Goal: Information Seeking & Learning: Learn about a topic

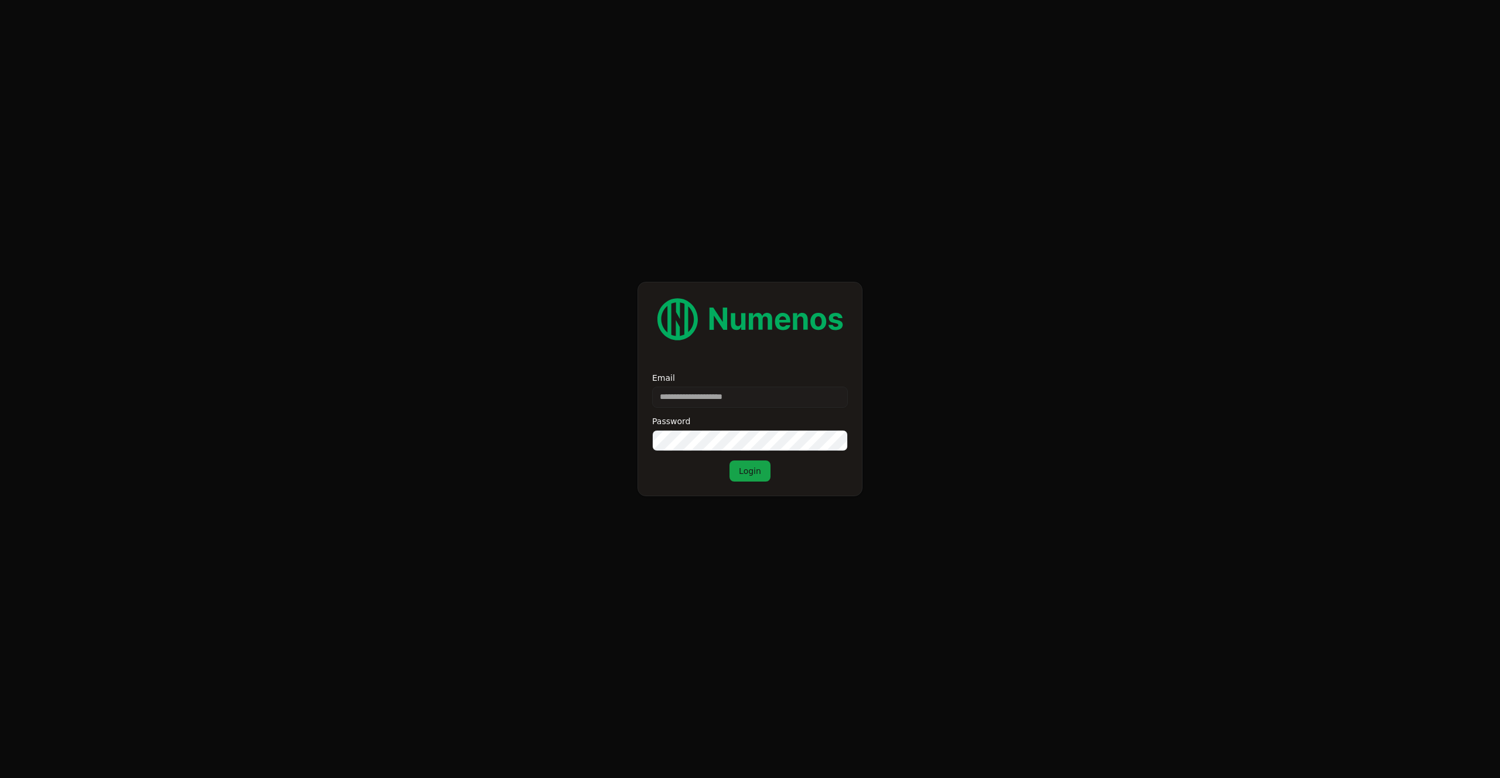
type input "**********"
click at [751, 476] on button "Login" at bounding box center [749, 470] width 41 height 21
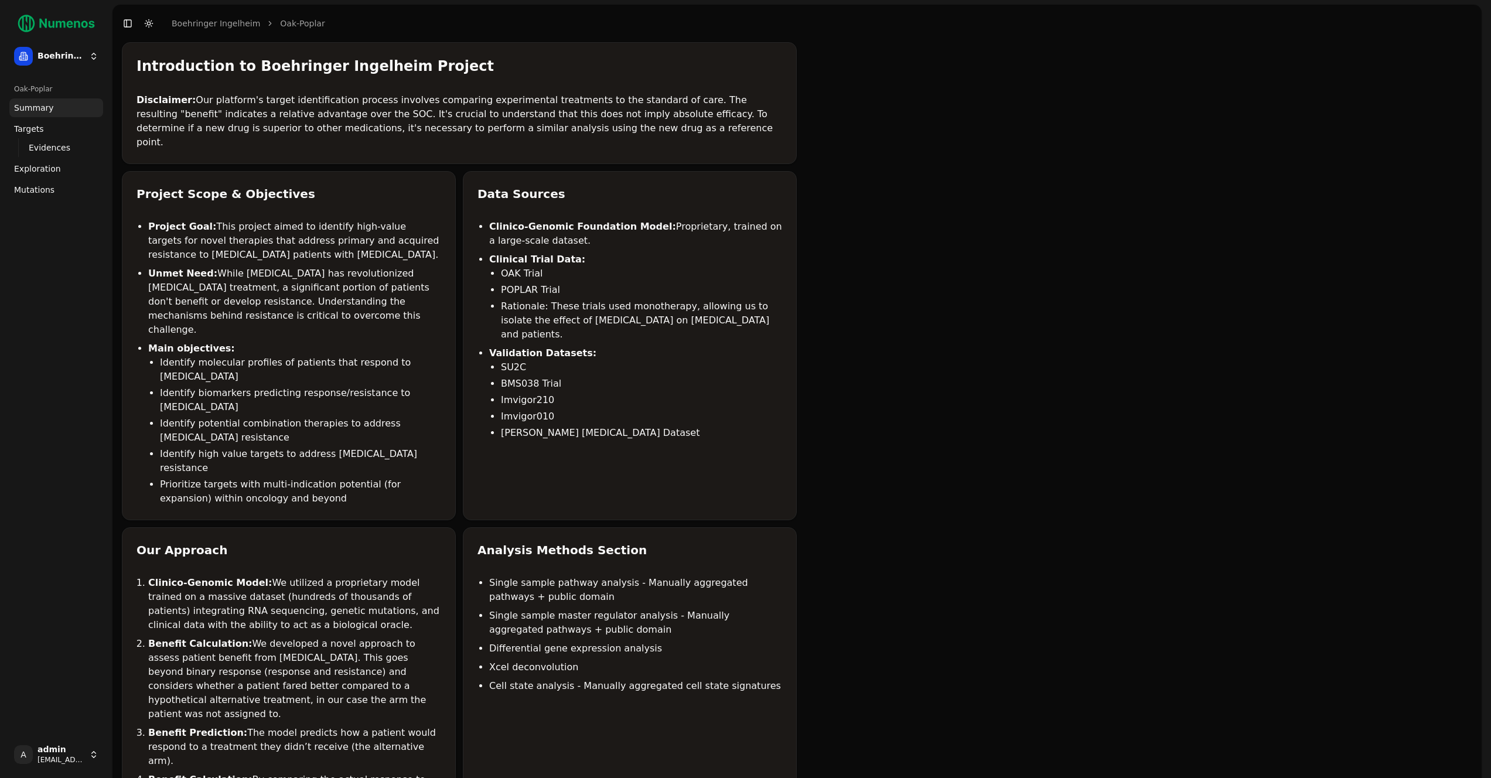
click at [67, 193] on link "Mutations" at bounding box center [56, 189] width 94 height 19
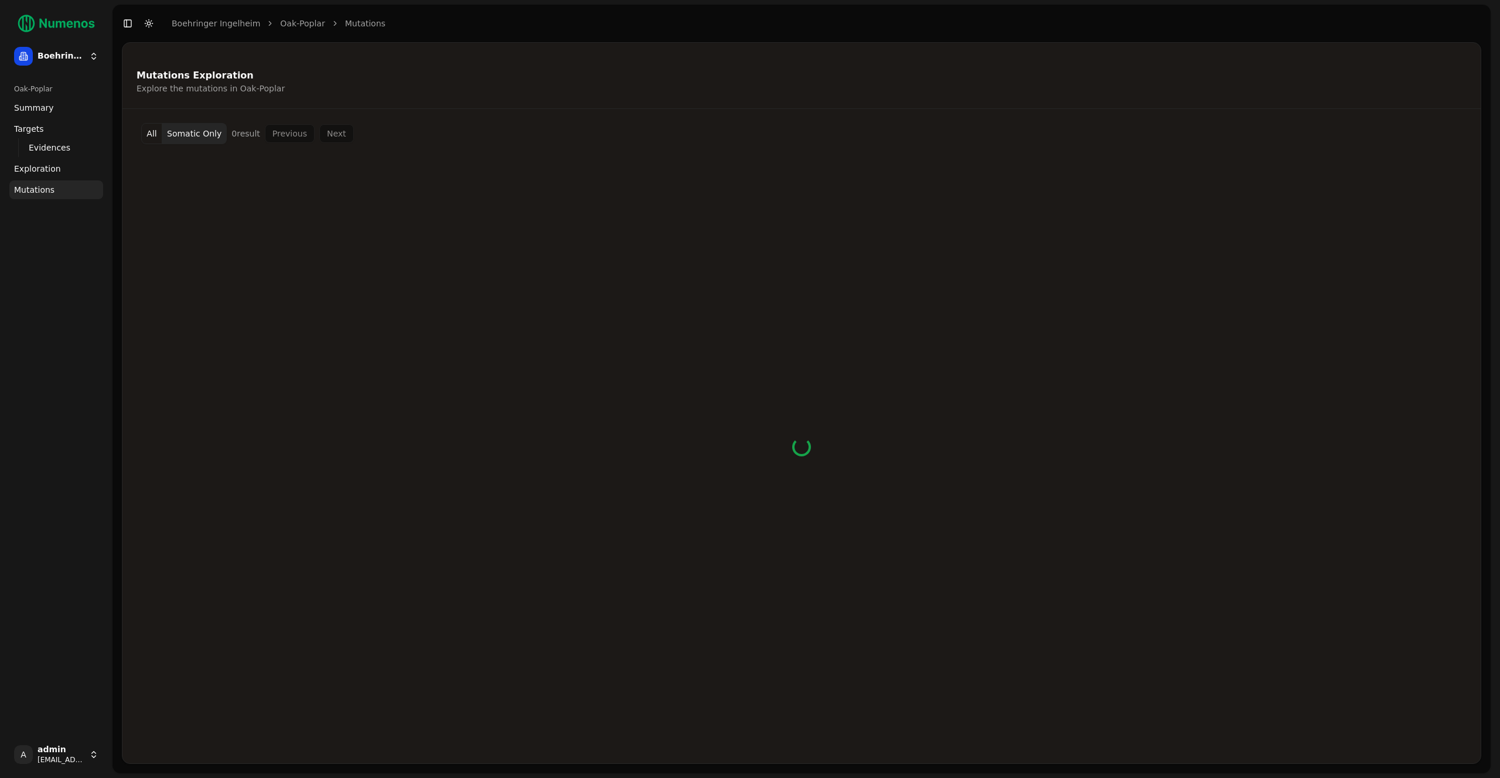
click at [148, 130] on button "All" at bounding box center [151, 133] width 21 height 21
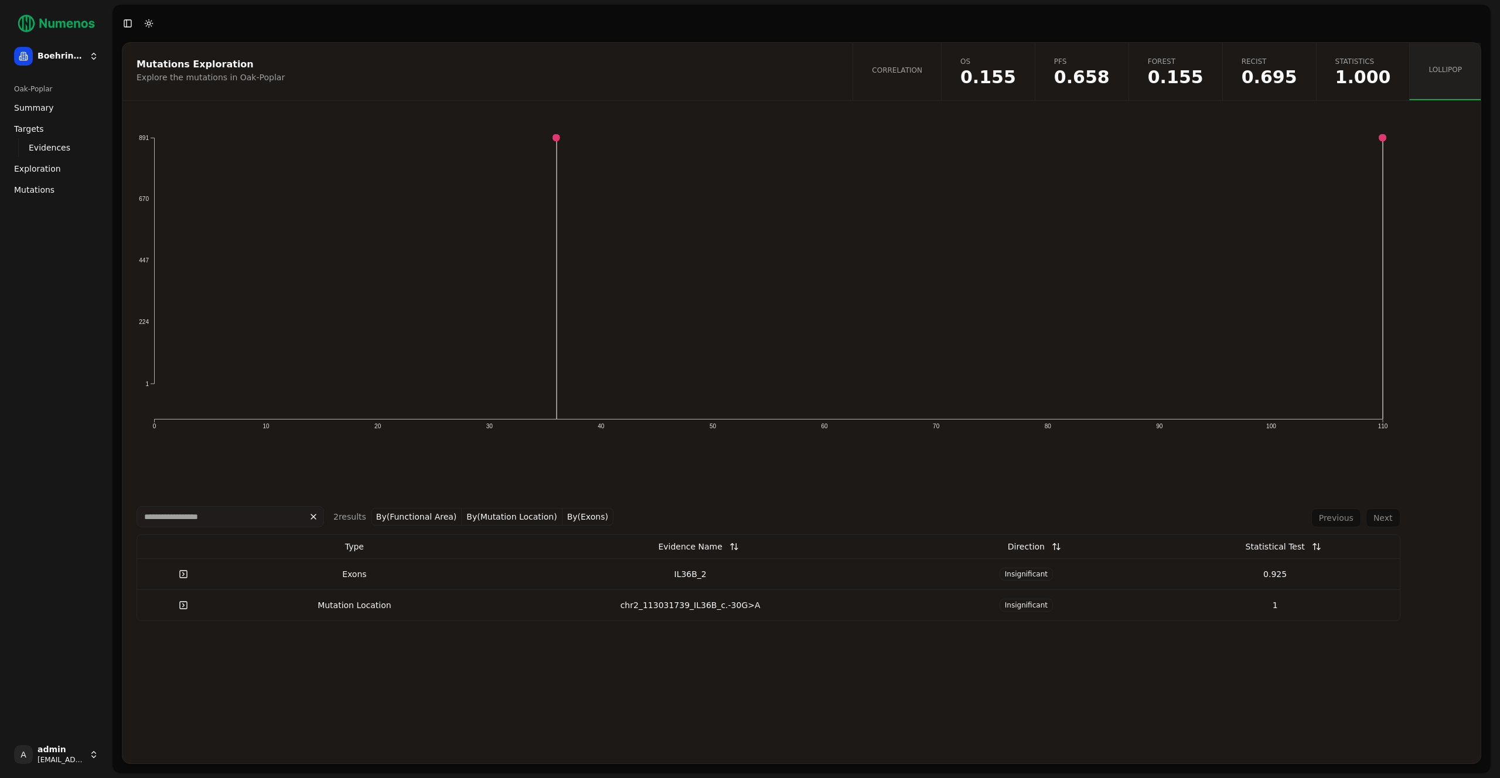
click at [59, 146] on span "Evidences" at bounding box center [50, 148] width 42 height 12
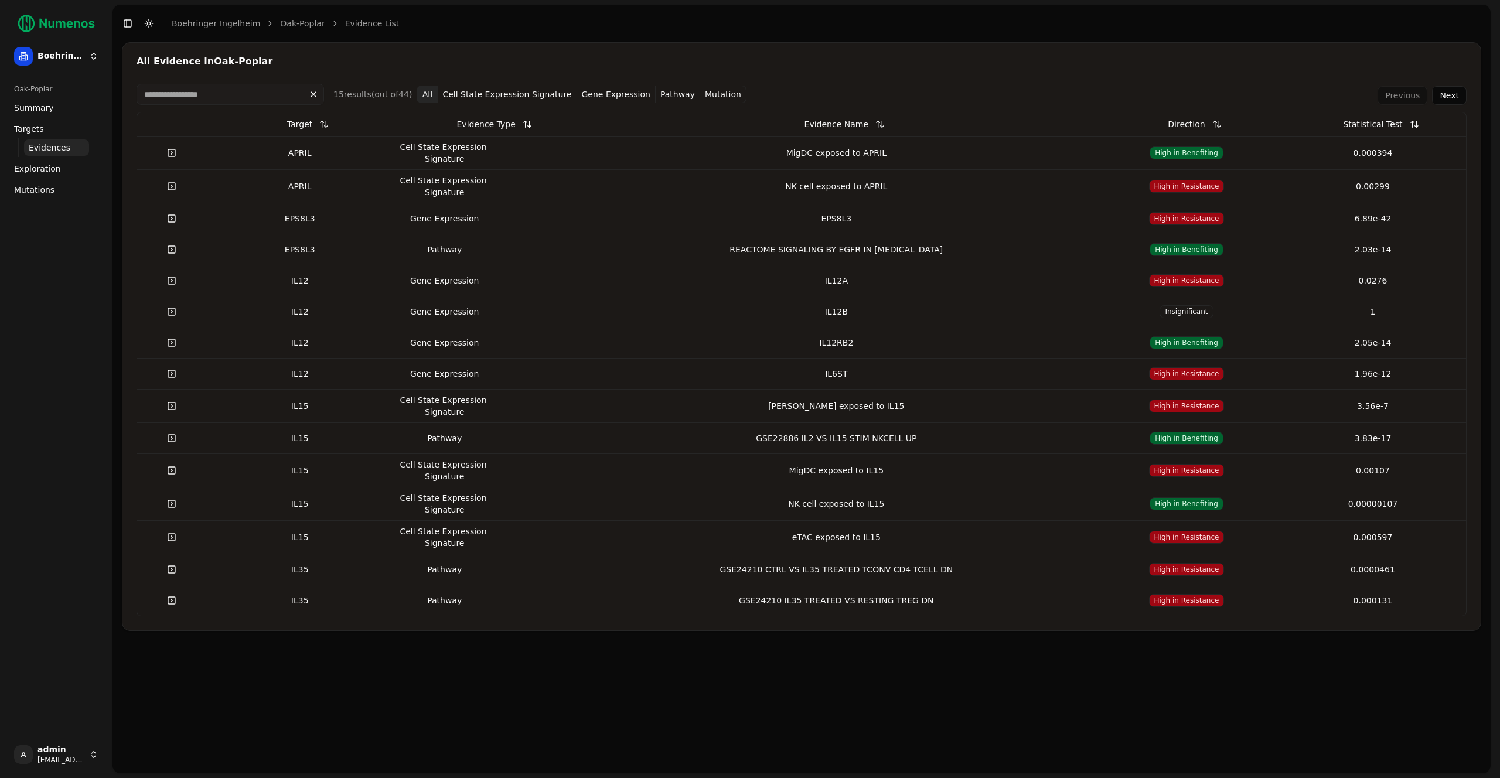
click at [66, 132] on link "Targets" at bounding box center [56, 129] width 94 height 19
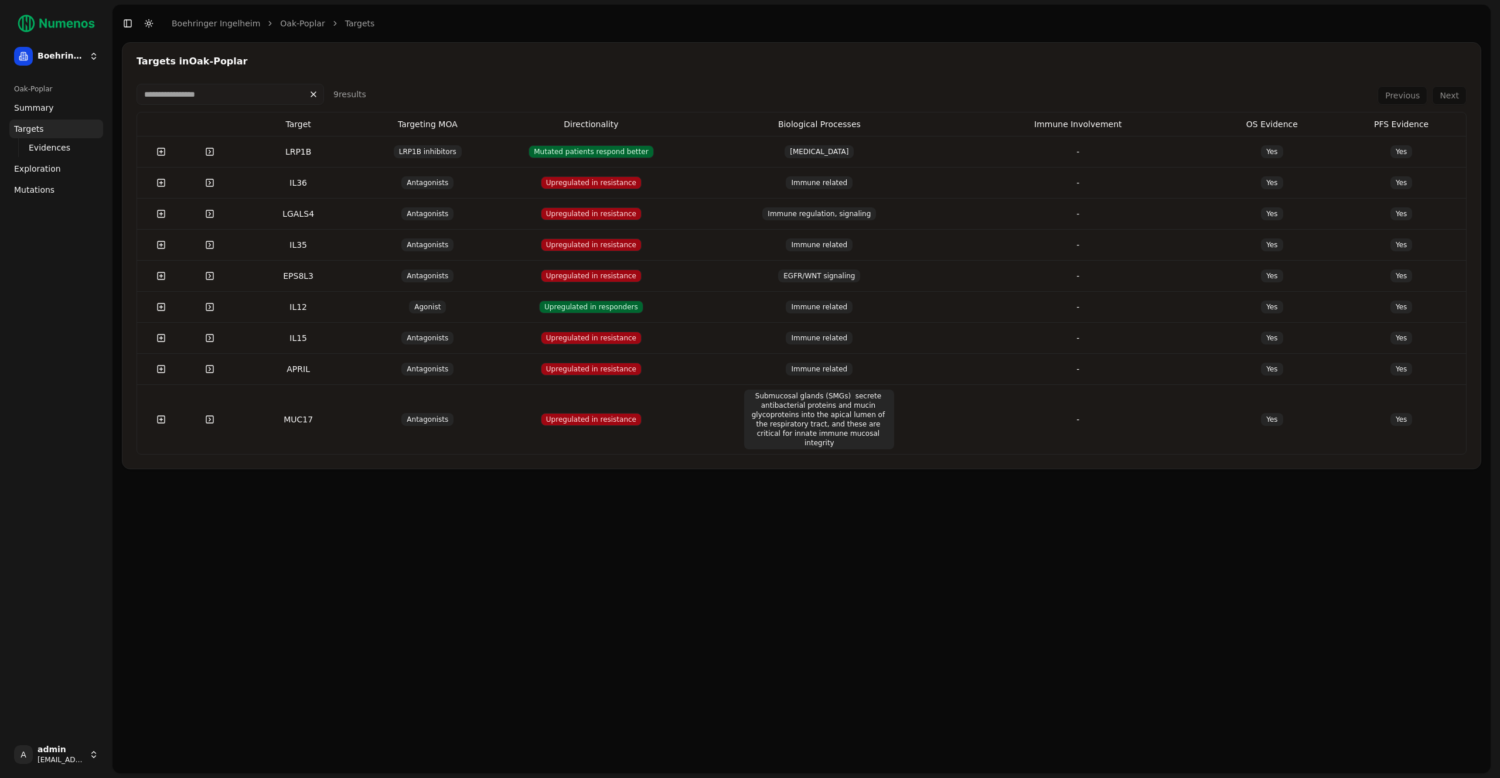
click at [344, 253] on td "IL35" at bounding box center [298, 244] width 129 height 31
click at [368, 183] on td "Antagonists" at bounding box center [427, 182] width 129 height 31
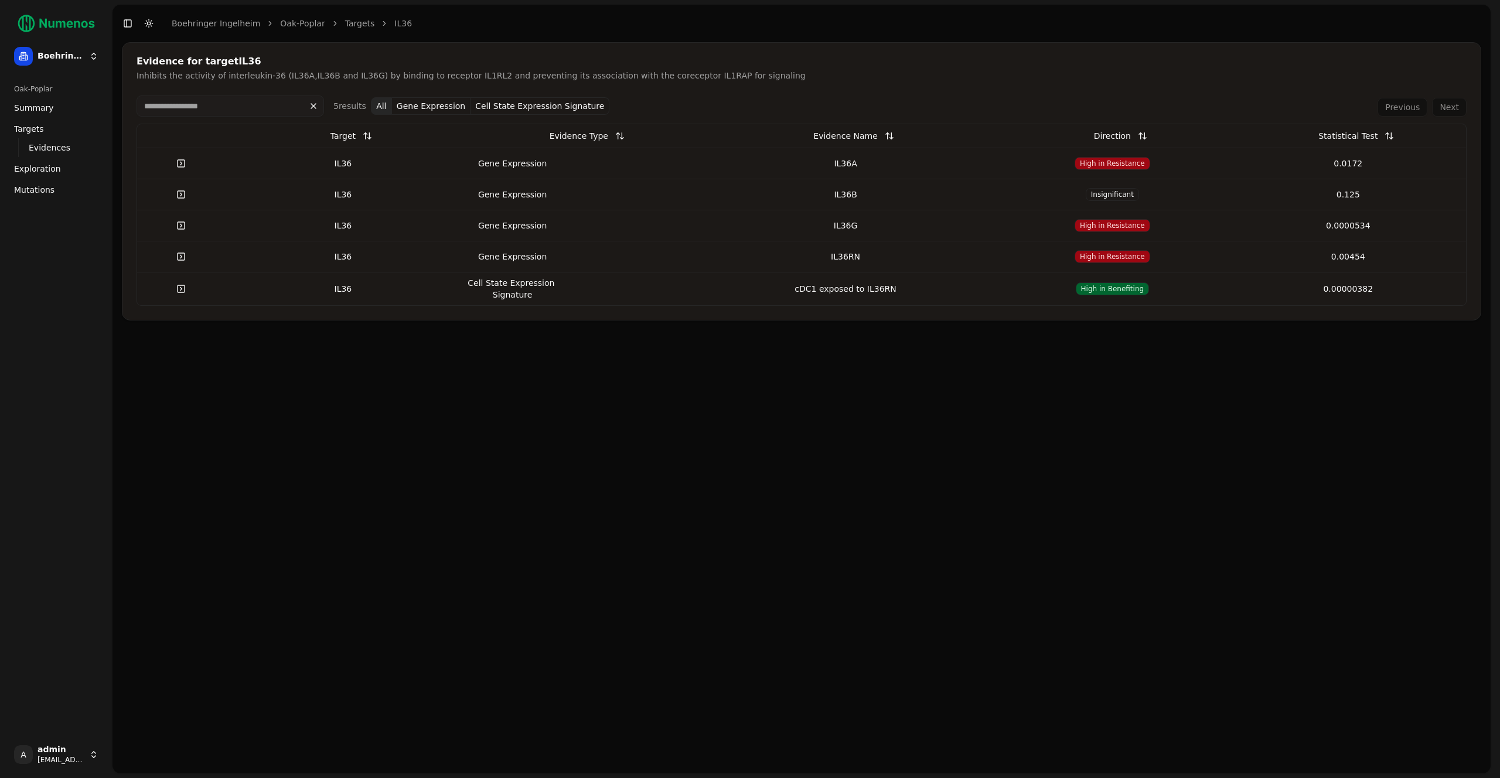
click at [631, 290] on td "Cell State Expression Signature" at bounding box center [578, 288] width 235 height 33
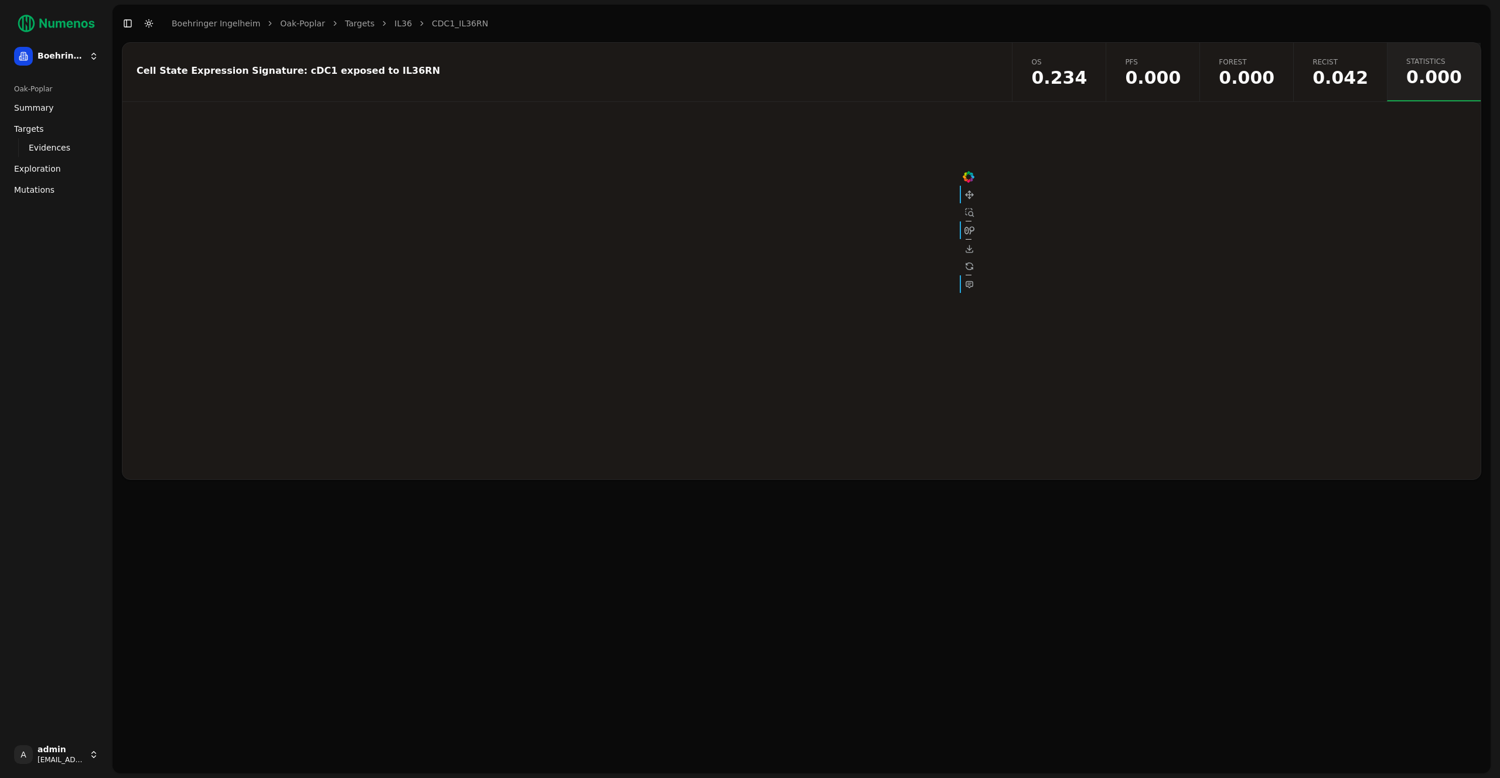
click at [1329, 73] on span "0.042" at bounding box center [1340, 78] width 56 height 18
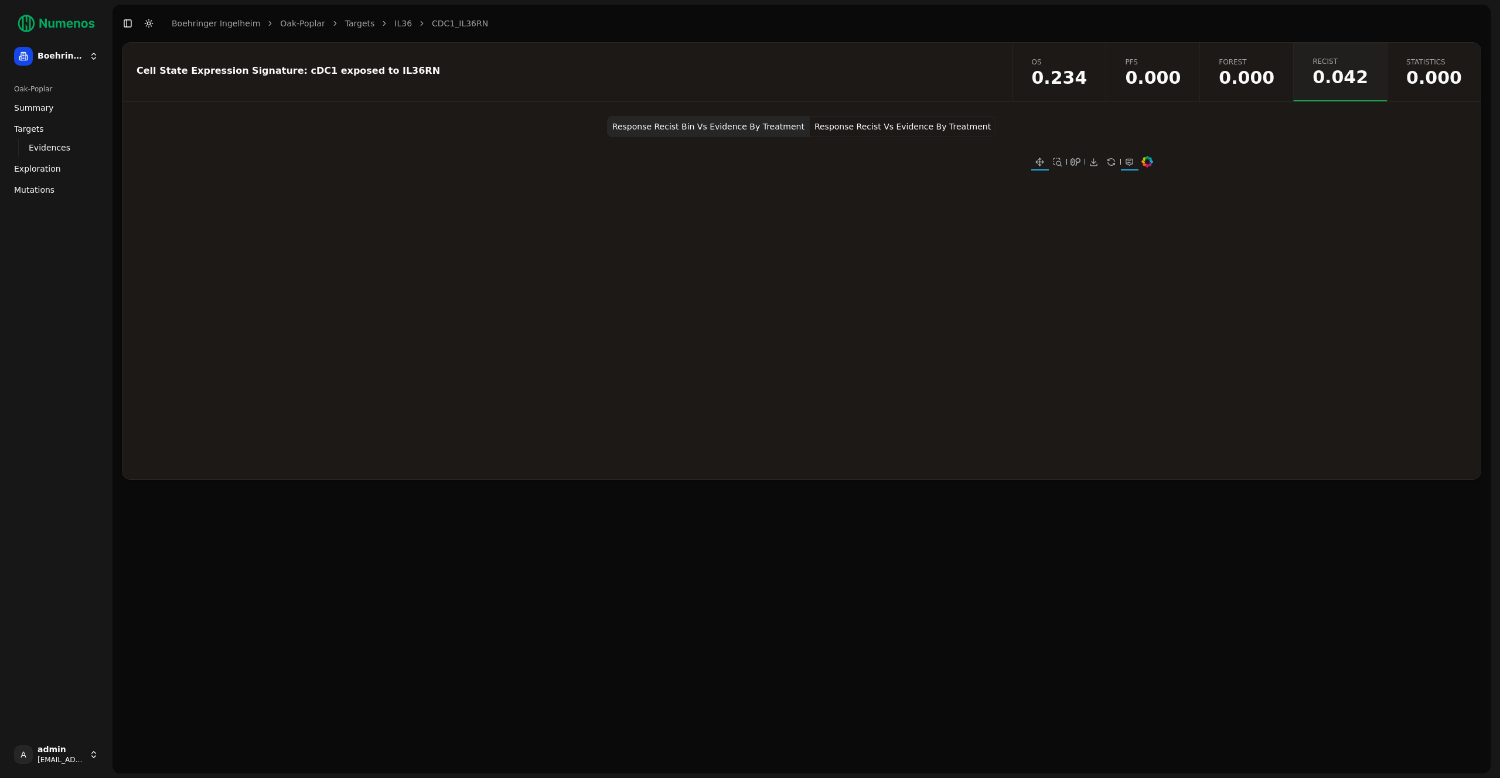
click at [859, 124] on button "Response Recist Vs Evidence By Treatment" at bounding box center [903, 126] width 186 height 21
click at [1225, 91] on link "Forest 0.000" at bounding box center [1246, 72] width 94 height 59
click at [35, 105] on span "Summary" at bounding box center [34, 108] width 40 height 12
